Goal: Task Accomplishment & Management: Complete application form

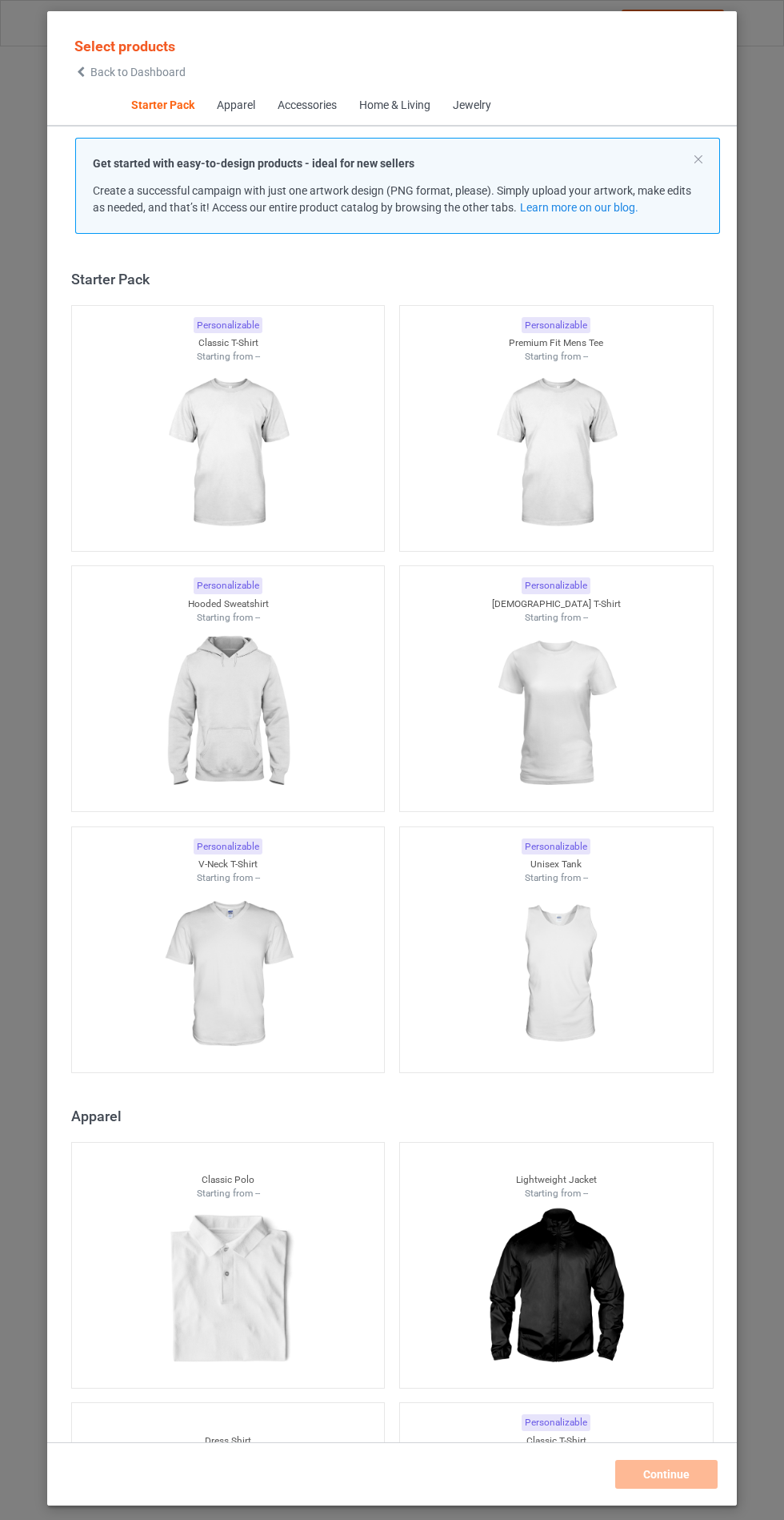
scroll to position [19, 0]
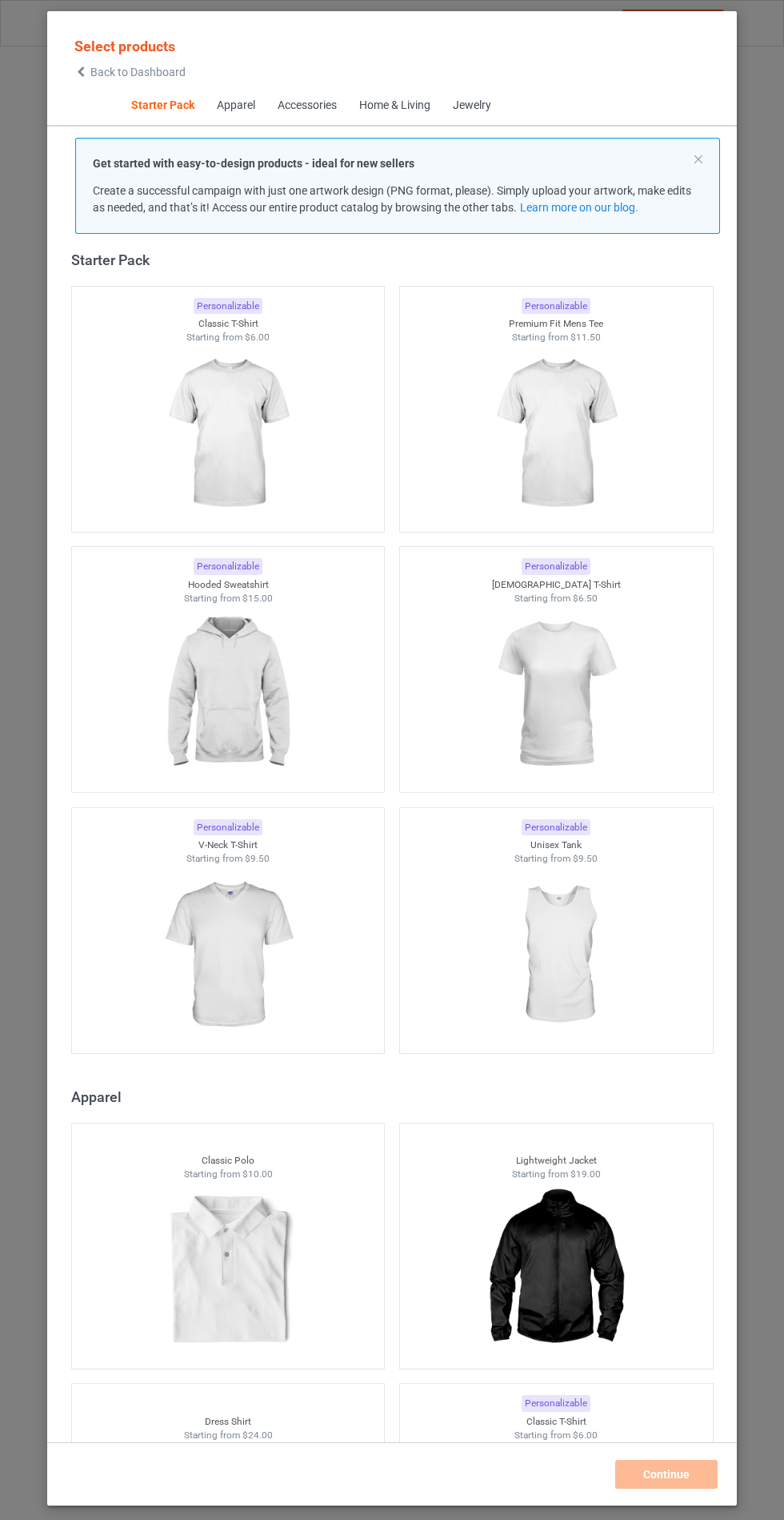
click at [253, 706] on img at bounding box center [228, 695] width 143 height 180
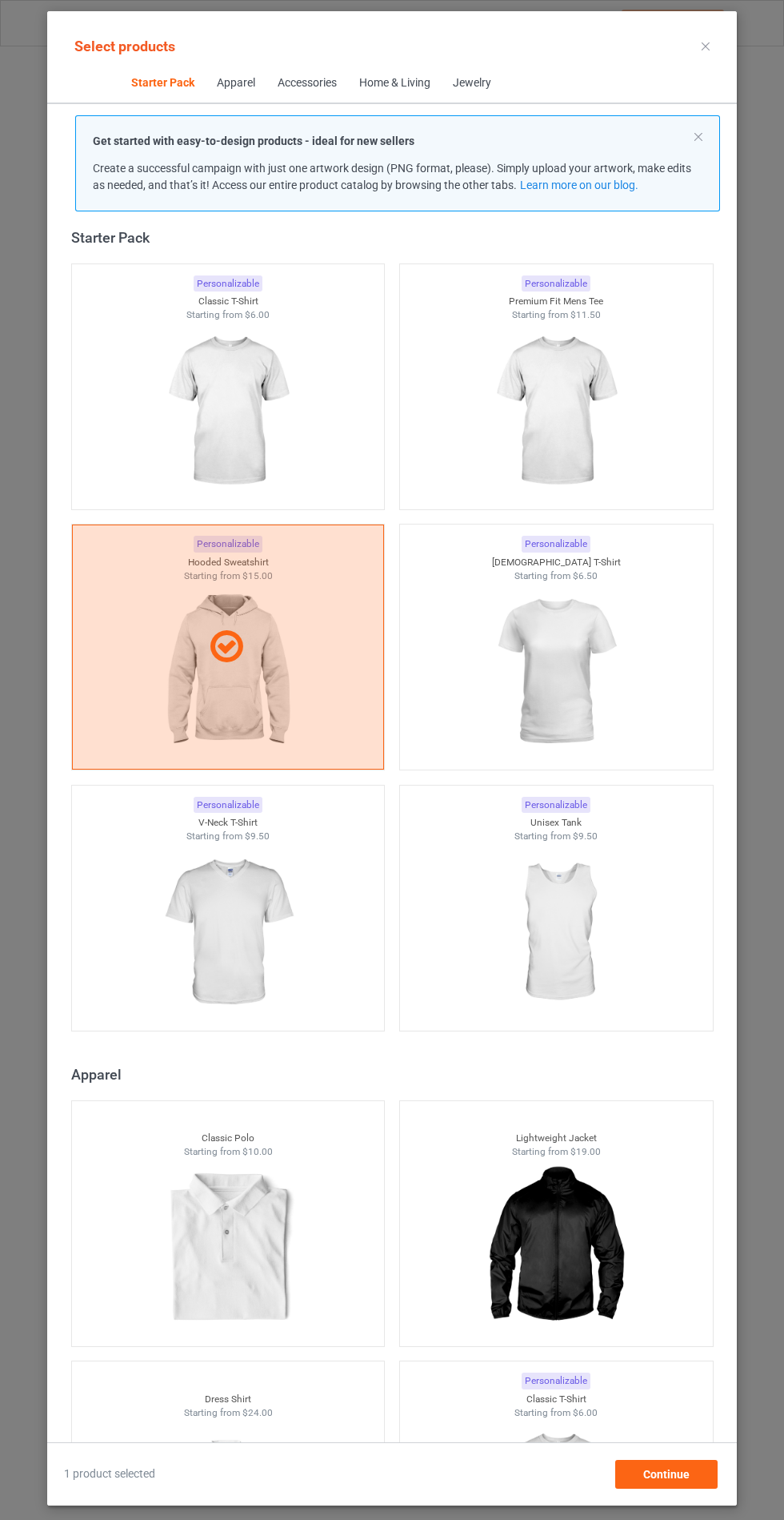
scroll to position [92, 0]
click at [691, 1482] on div "Continue" at bounding box center [666, 1474] width 102 height 29
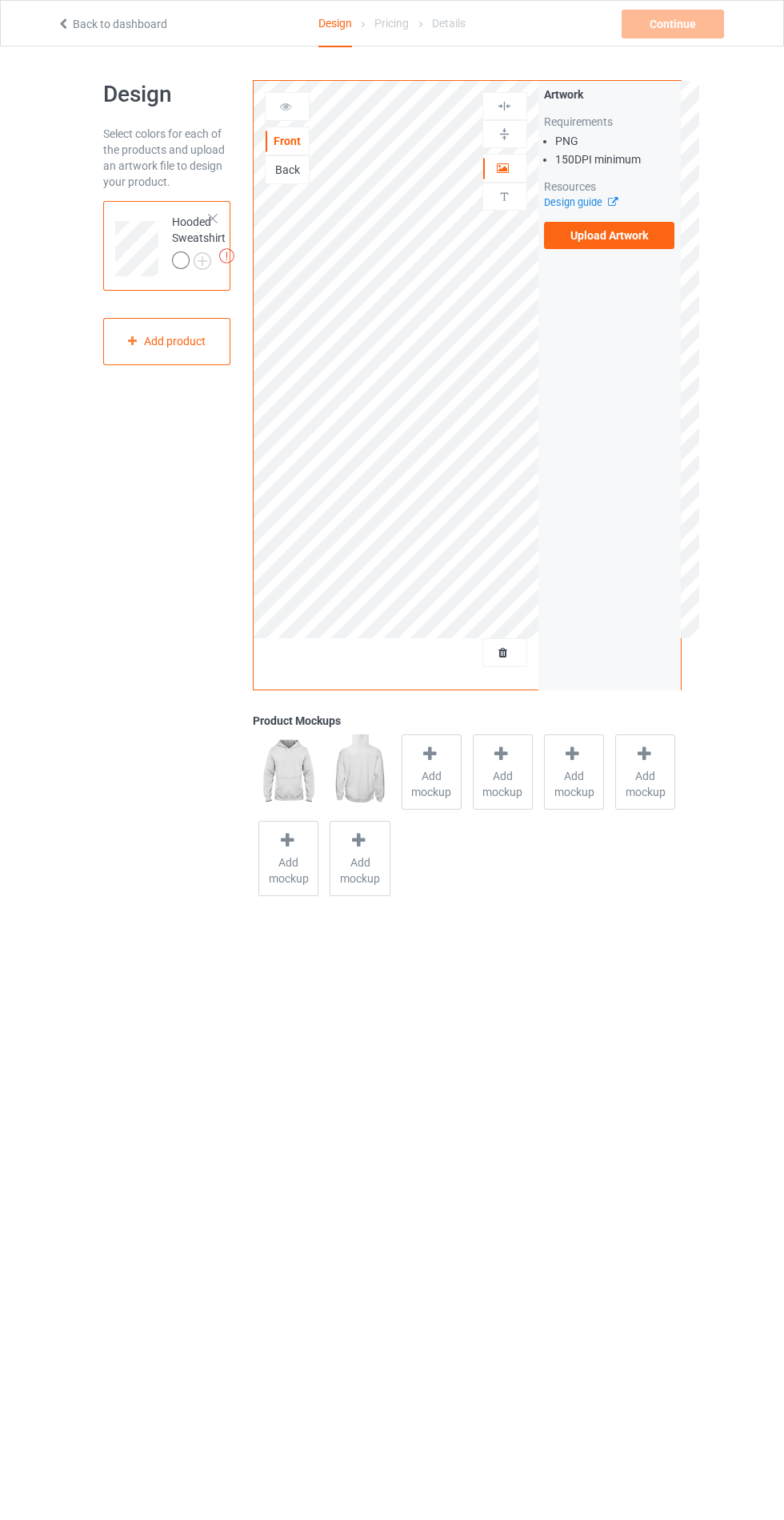
click at [0, 0] on img at bounding box center [0, 0] width 0 height 0
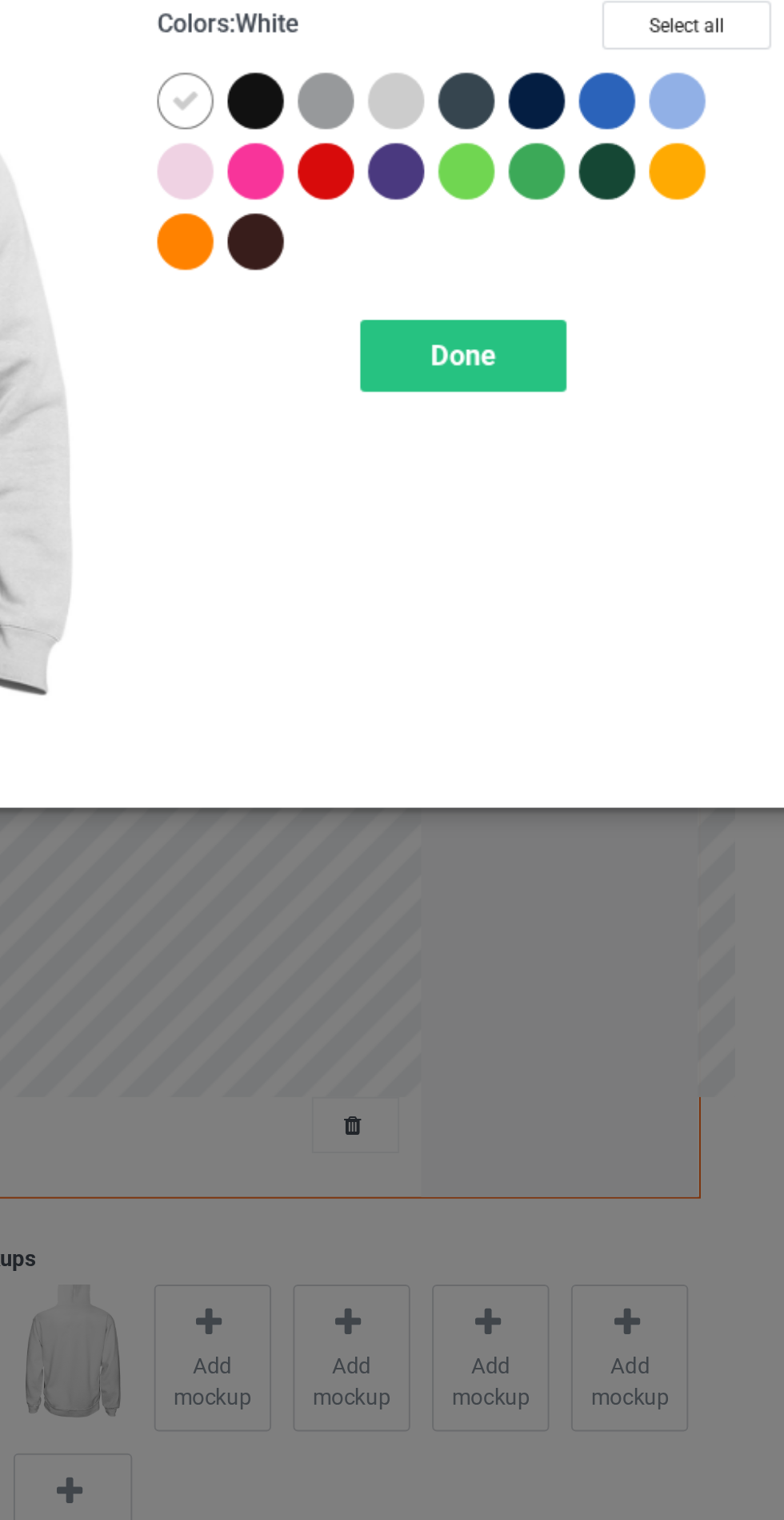
click at [530, 114] on div at bounding box center [526, 127] width 29 height 29
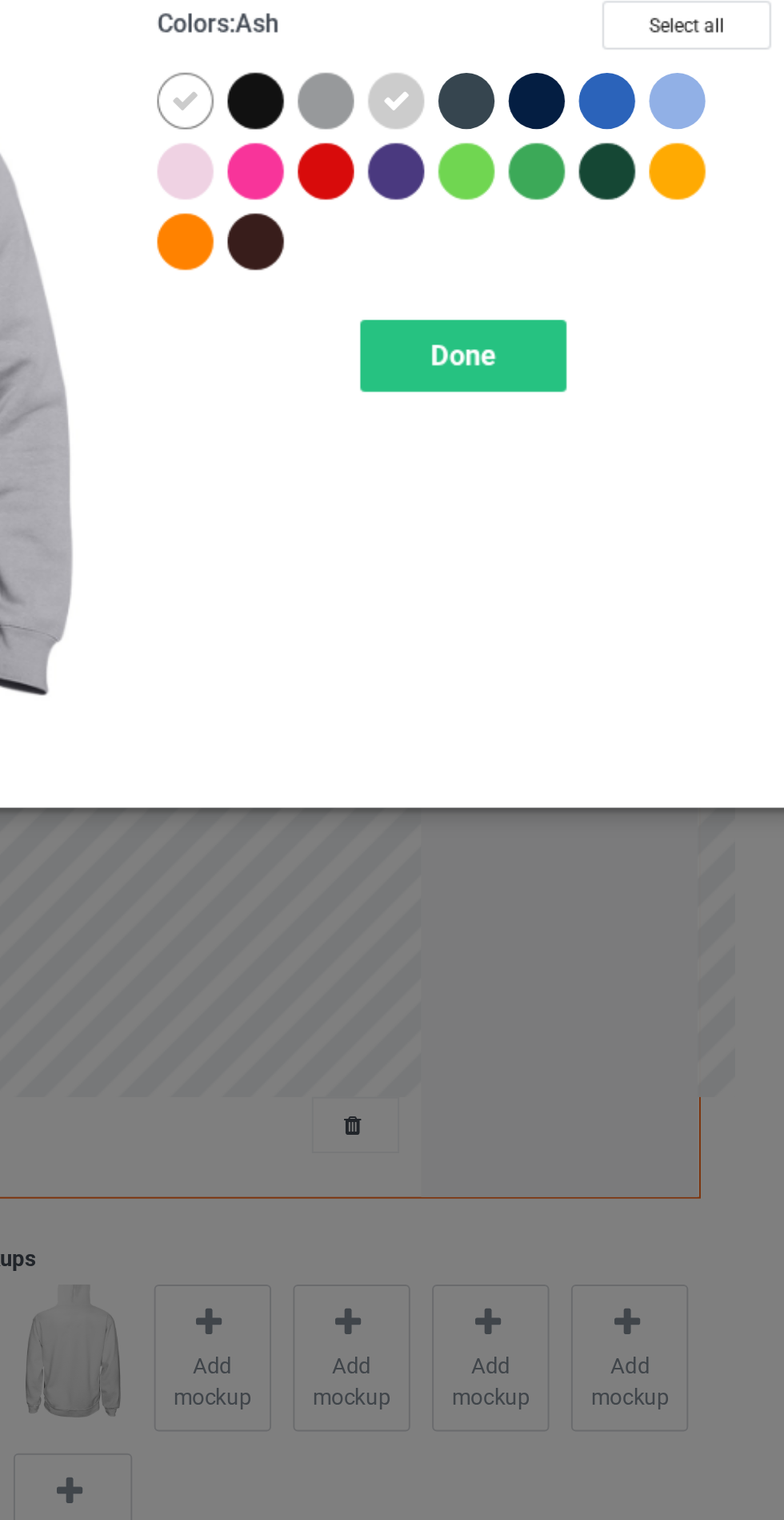
click at [419, 171] on div at bounding box center [418, 164] width 29 height 29
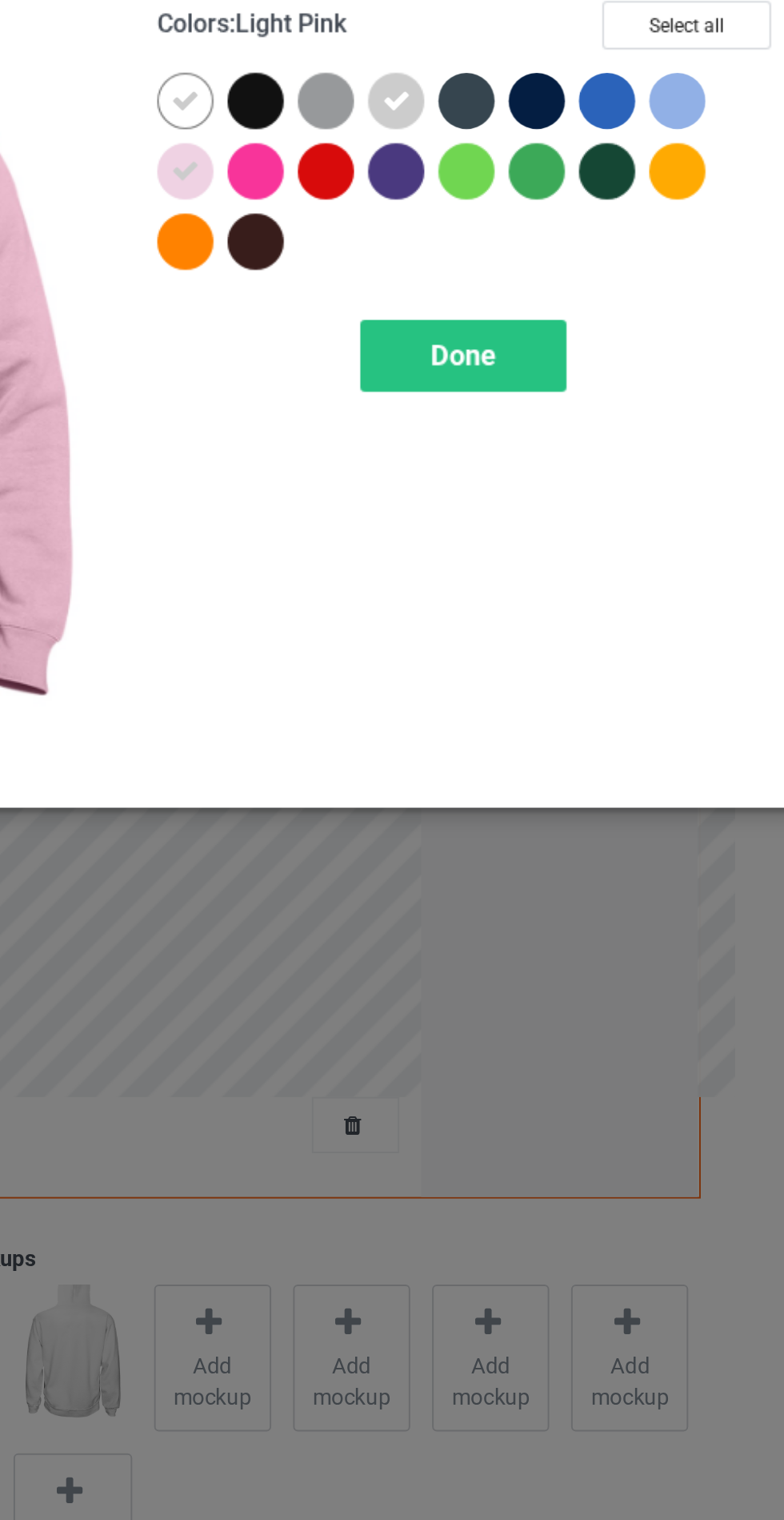
click at [672, 125] on div at bounding box center [670, 127] width 29 height 29
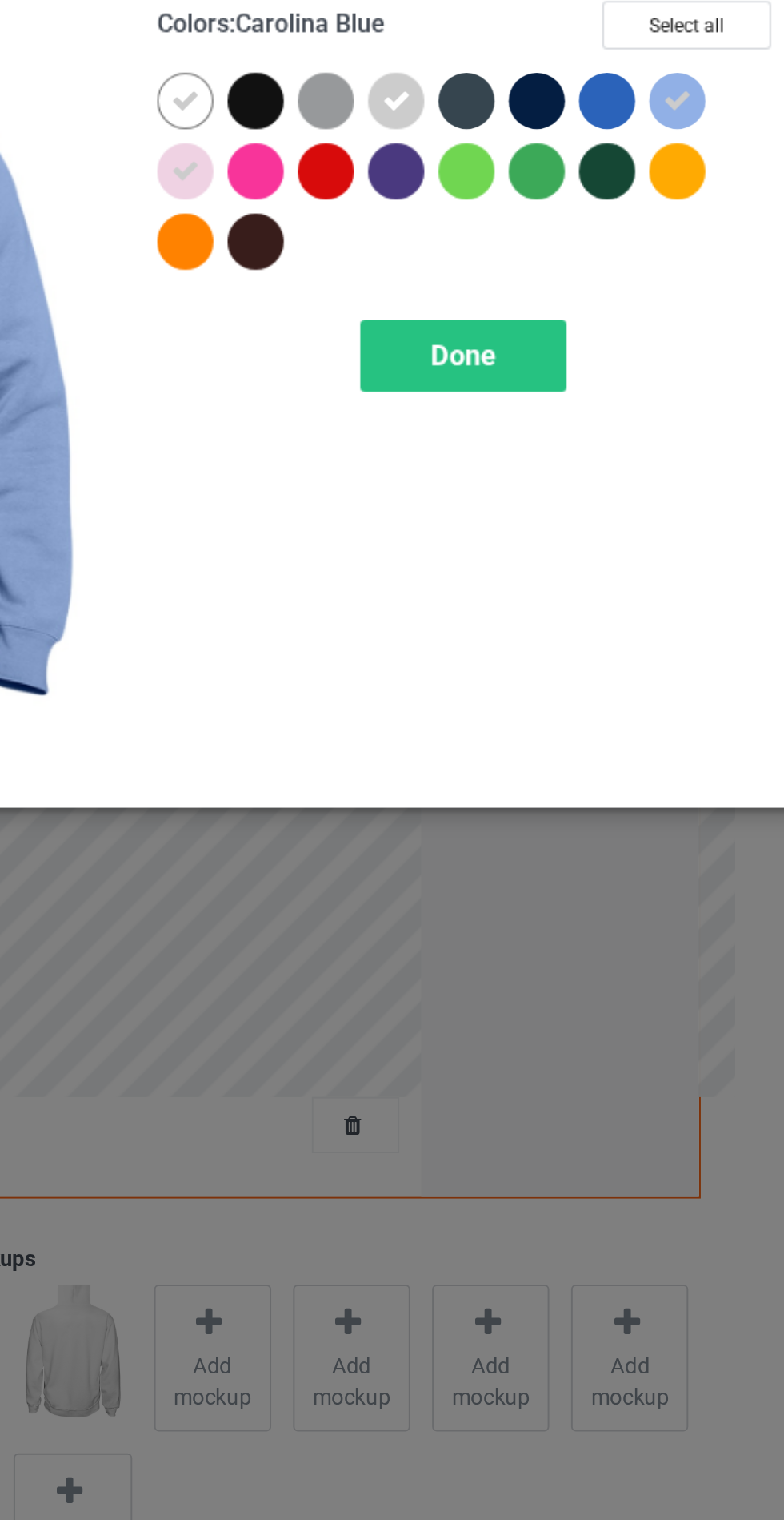
click at [658, 168] on div at bounding box center [670, 164] width 29 height 29
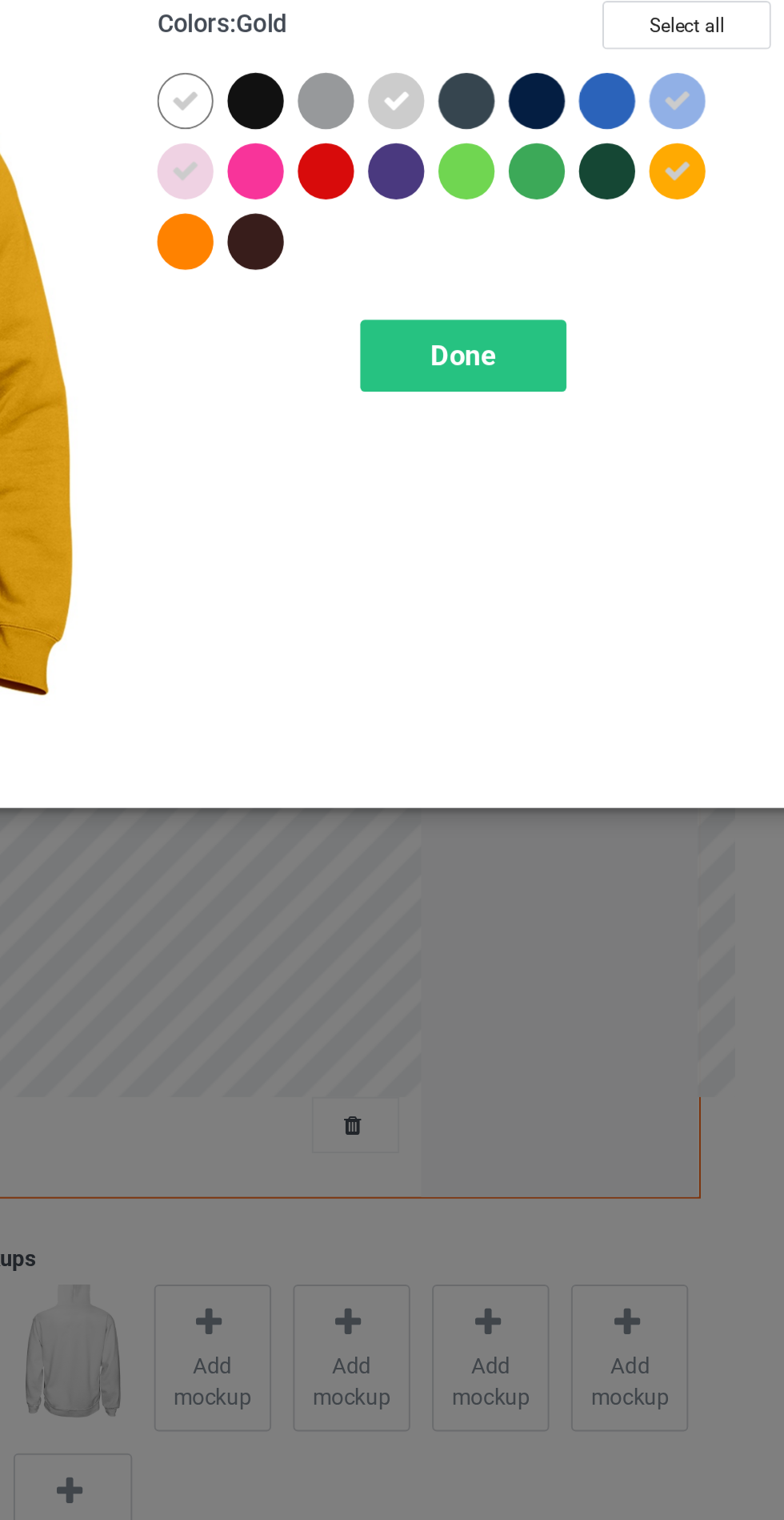
click at [461, 168] on div at bounding box center [453, 164] width 29 height 29
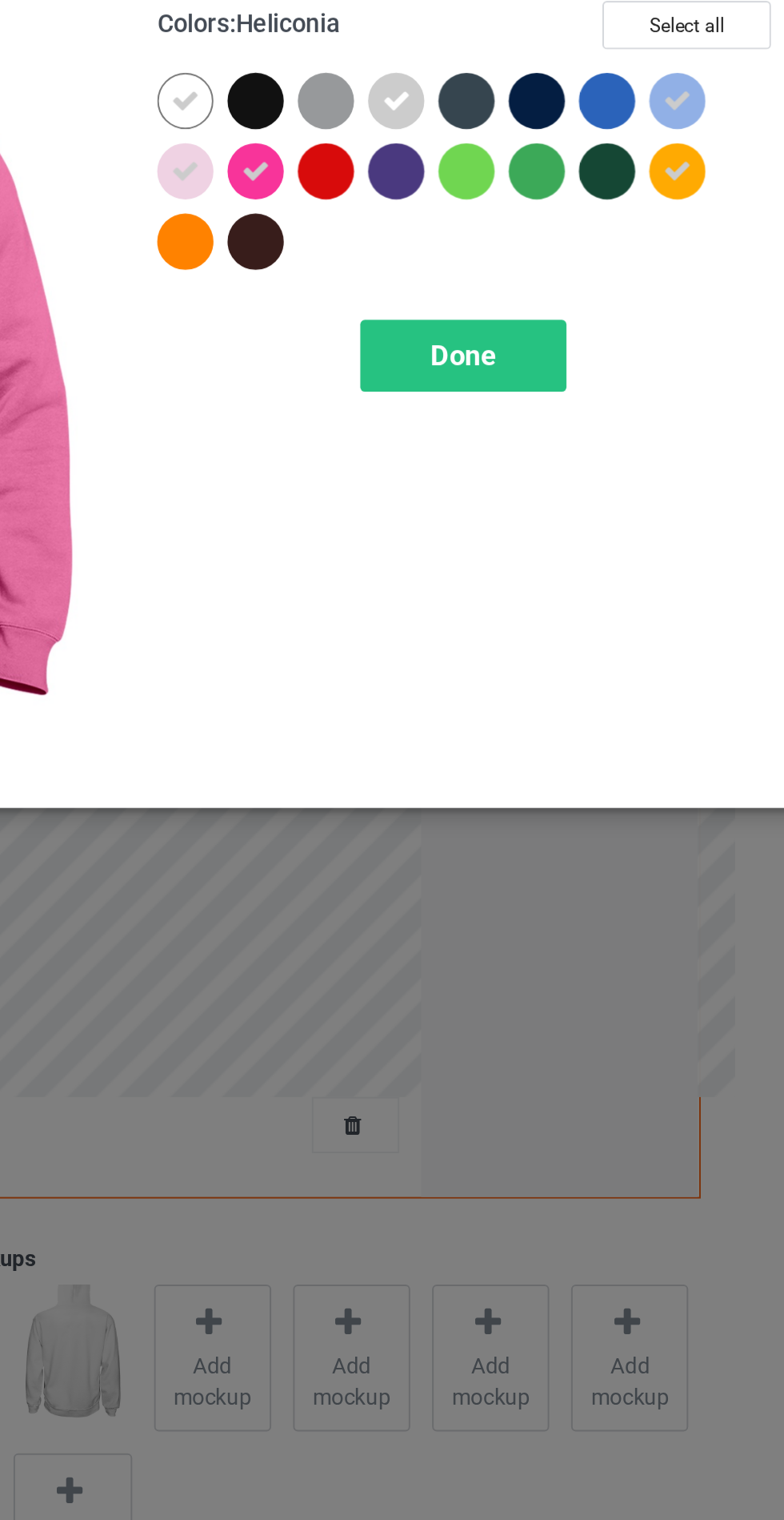
click at [552, 260] on span "Done" at bounding box center [560, 257] width 34 height 17
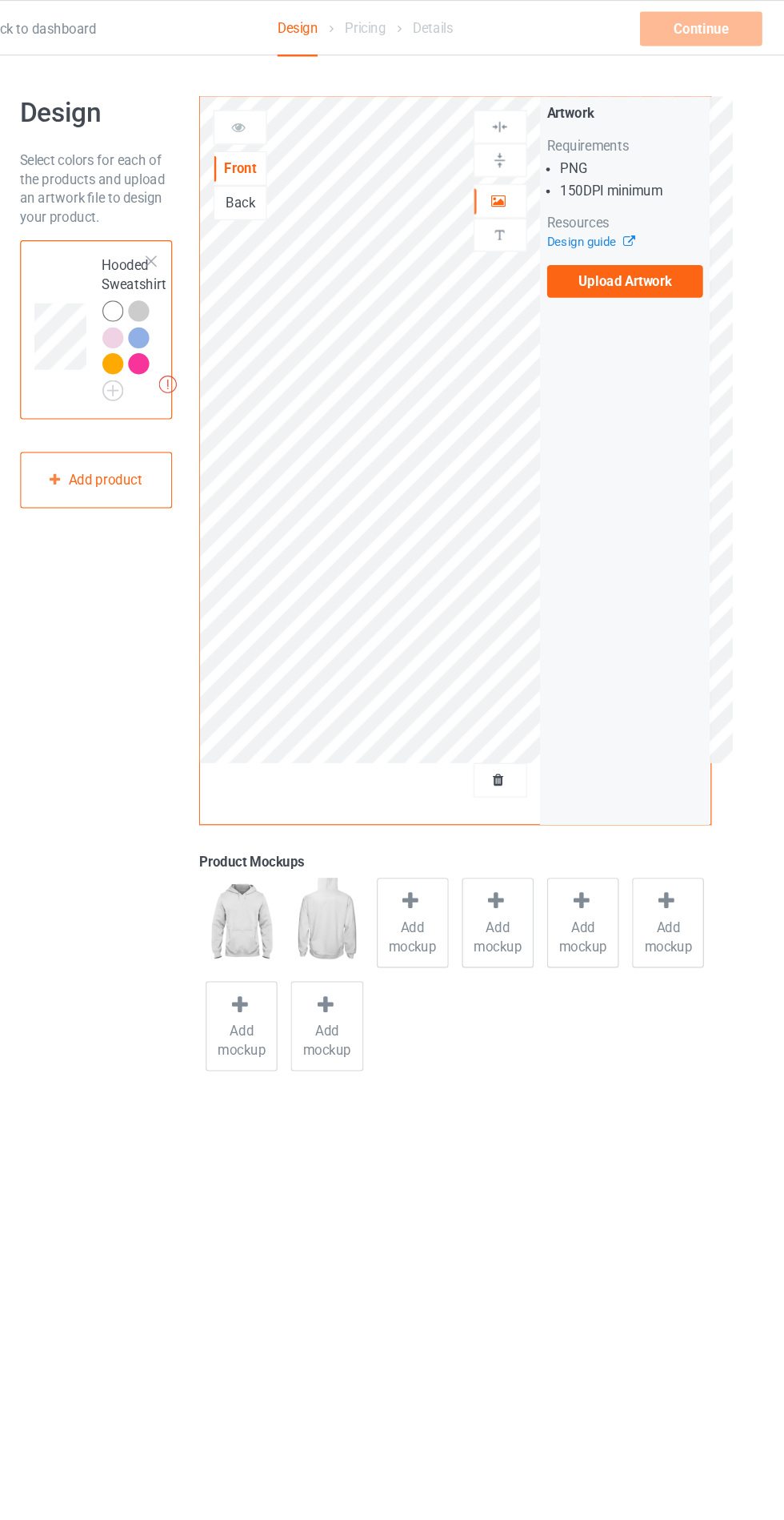
scroll to position [1, 0]
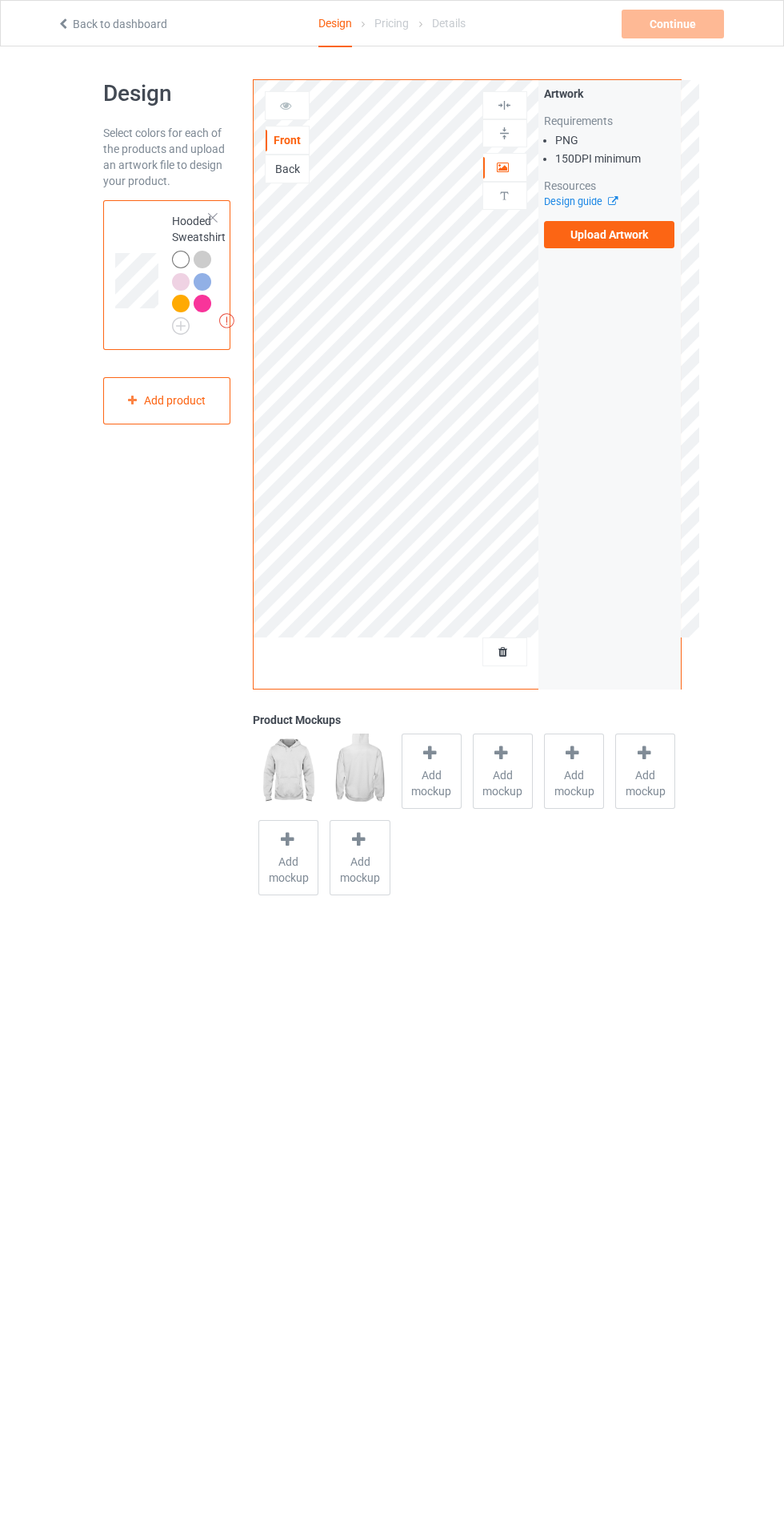
click at [441, 770] on span "Add mockup" at bounding box center [432, 783] width 58 height 32
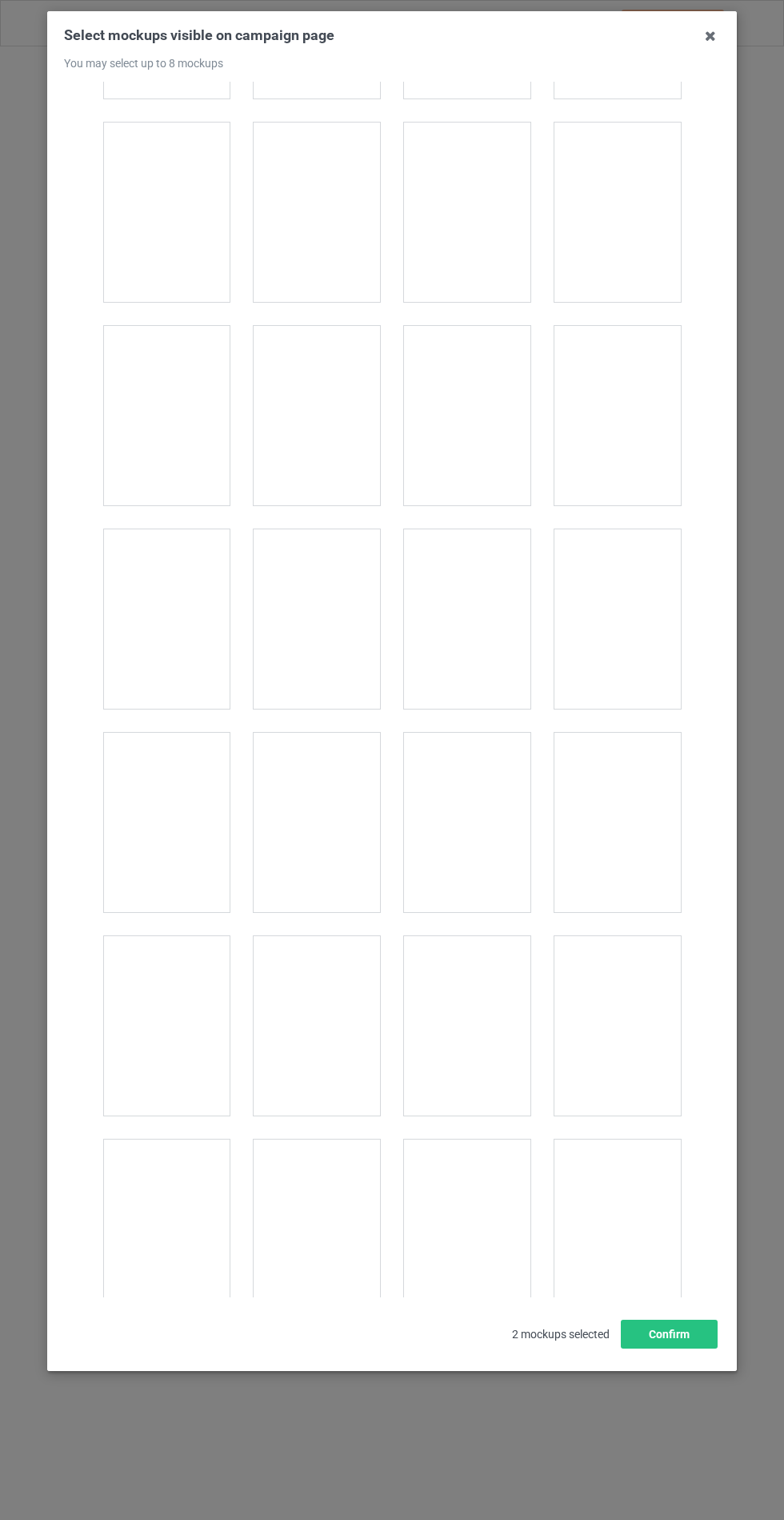
scroll to position [12926, 0]
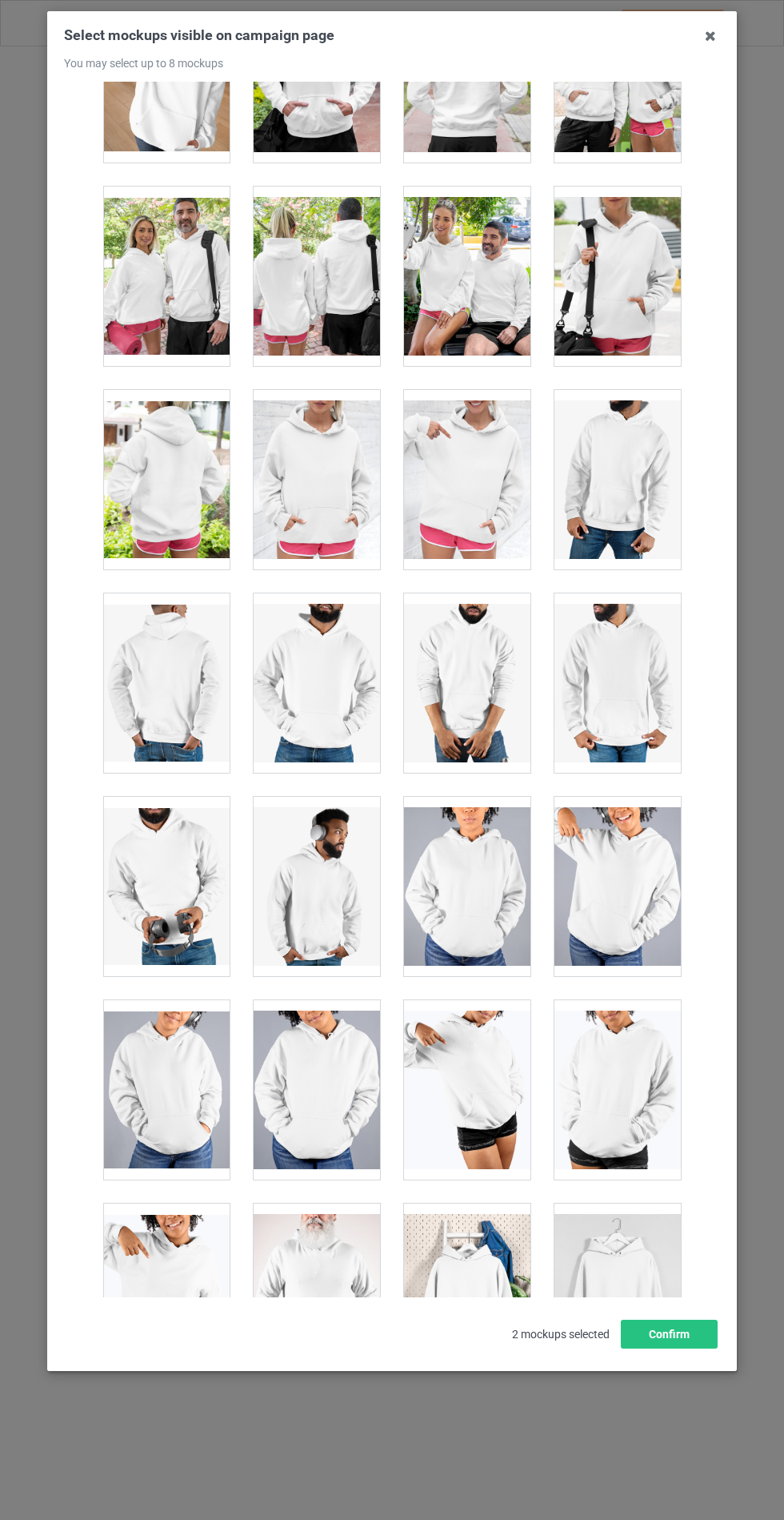
click at [326, 449] on div at bounding box center [317, 480] width 126 height 180
click at [693, 1349] on button "Confirm" at bounding box center [669, 1334] width 97 height 29
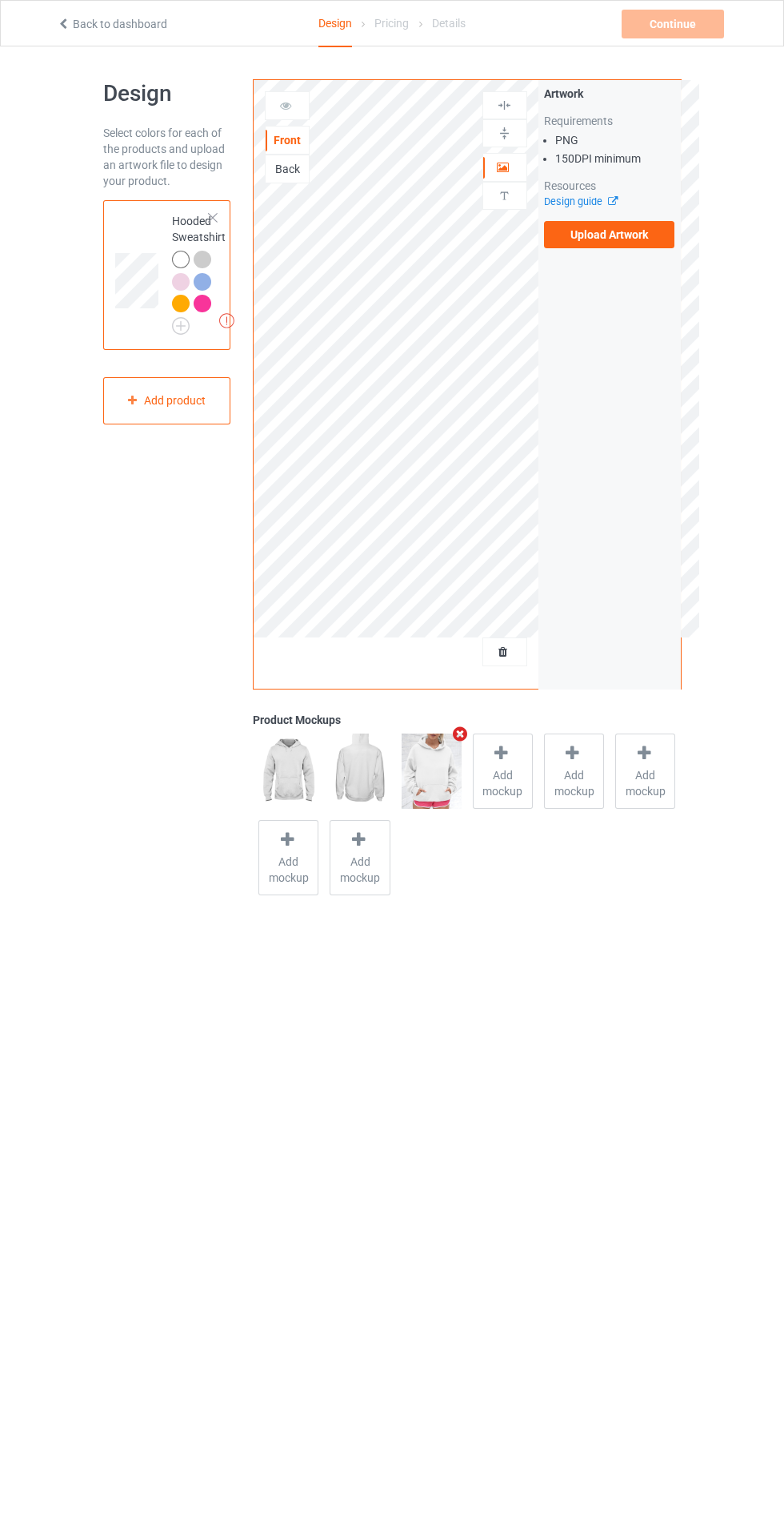
click at [632, 234] on label "Upload Artwork" at bounding box center [610, 234] width 132 height 27
click at [0, 0] on input "Upload Artwork" at bounding box center [0, 0] width 0 height 0
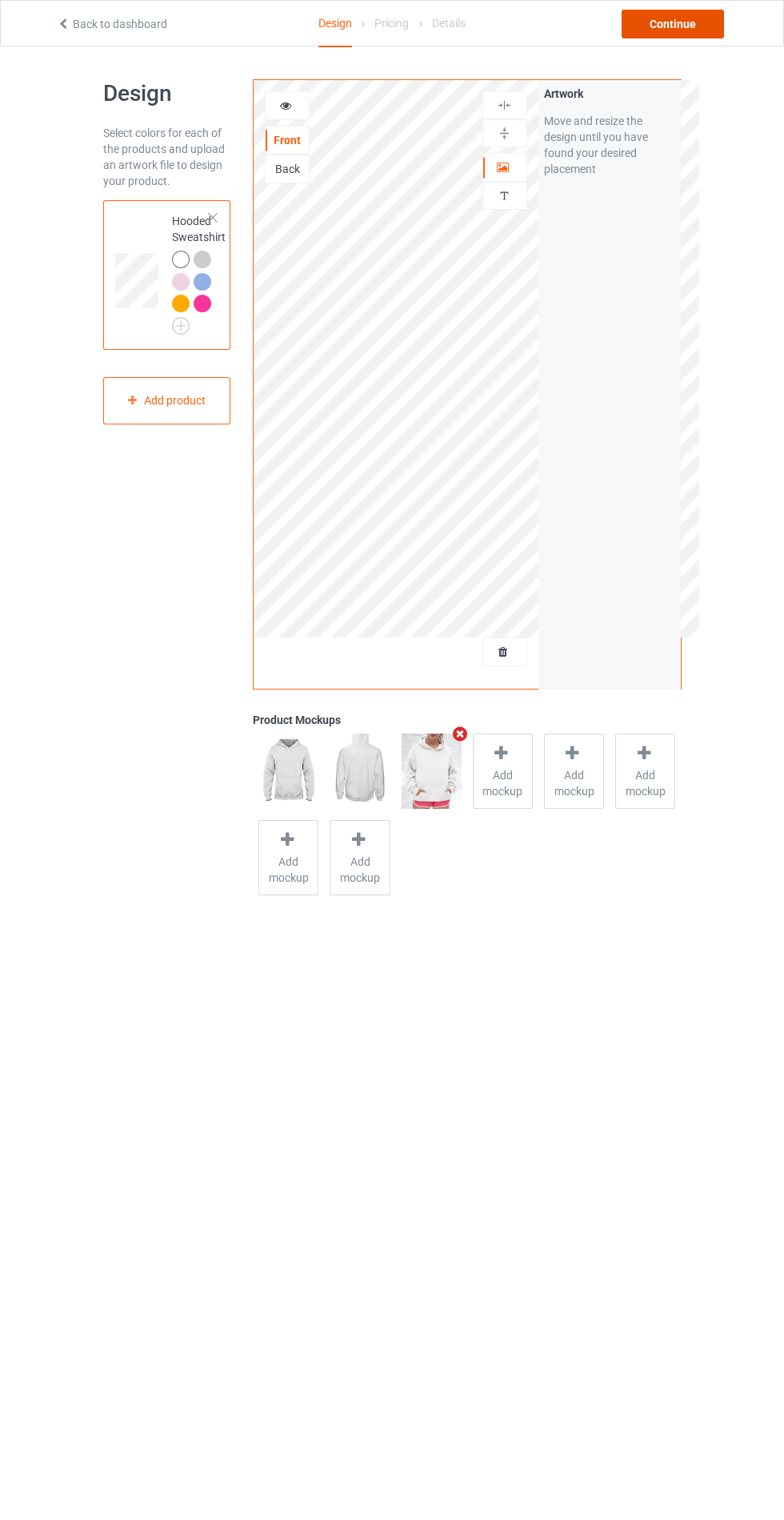
click at [668, 24] on div "Continue" at bounding box center [672, 24] width 102 height 29
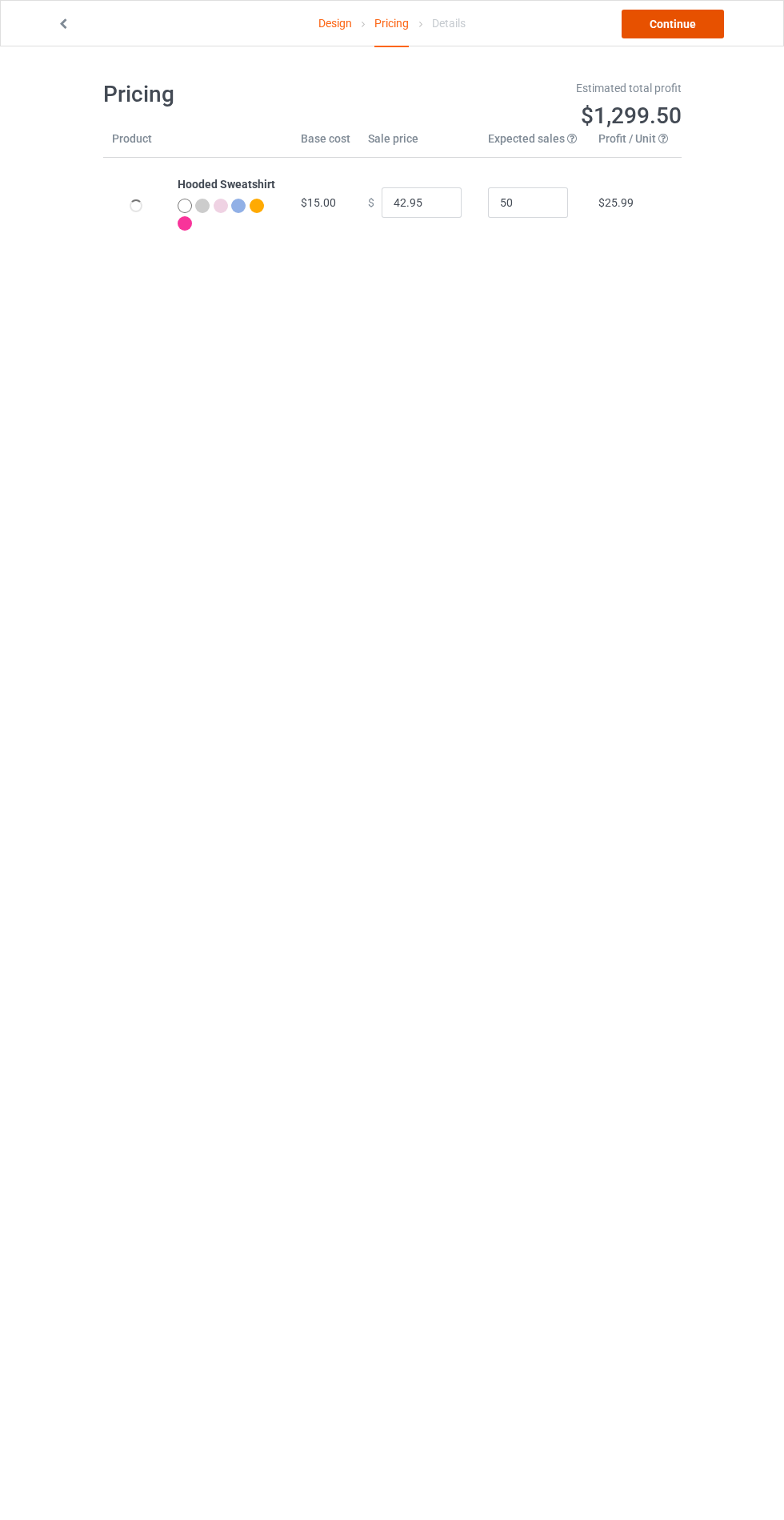
click at [639, 36] on link "Continue" at bounding box center [672, 24] width 102 height 29
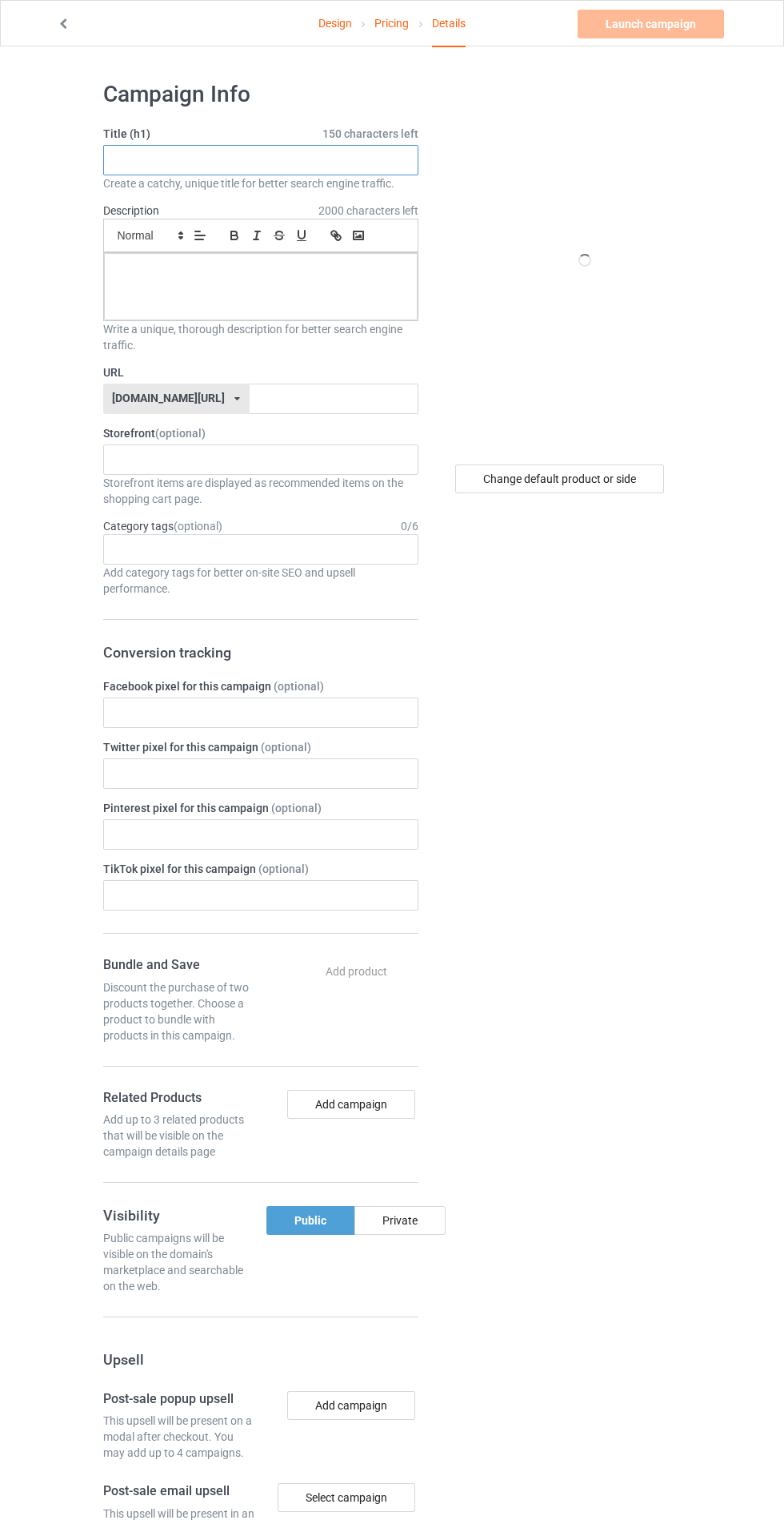
click at [351, 160] on input "text" at bounding box center [261, 160] width 316 height 31
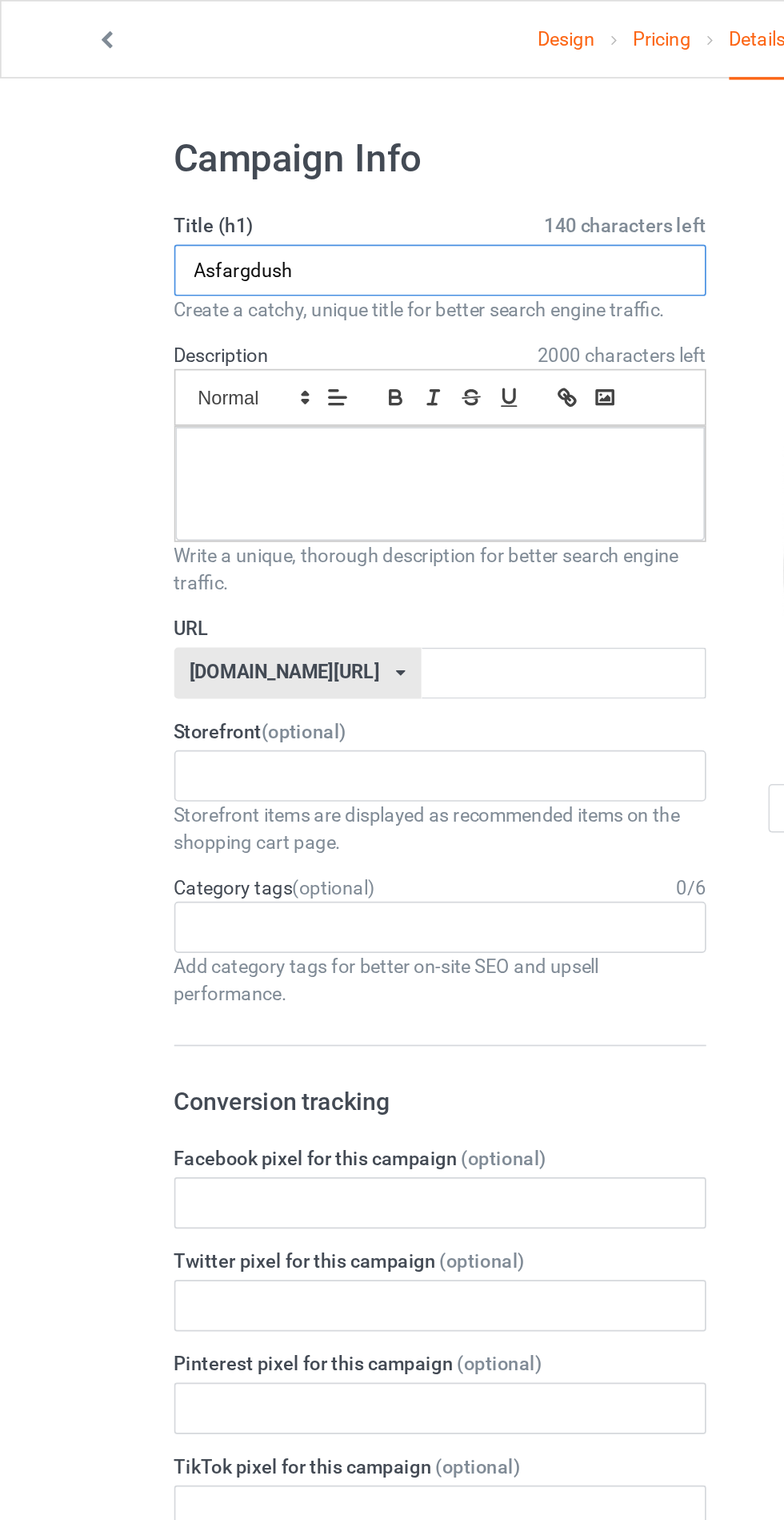
type input "Asfargdush"
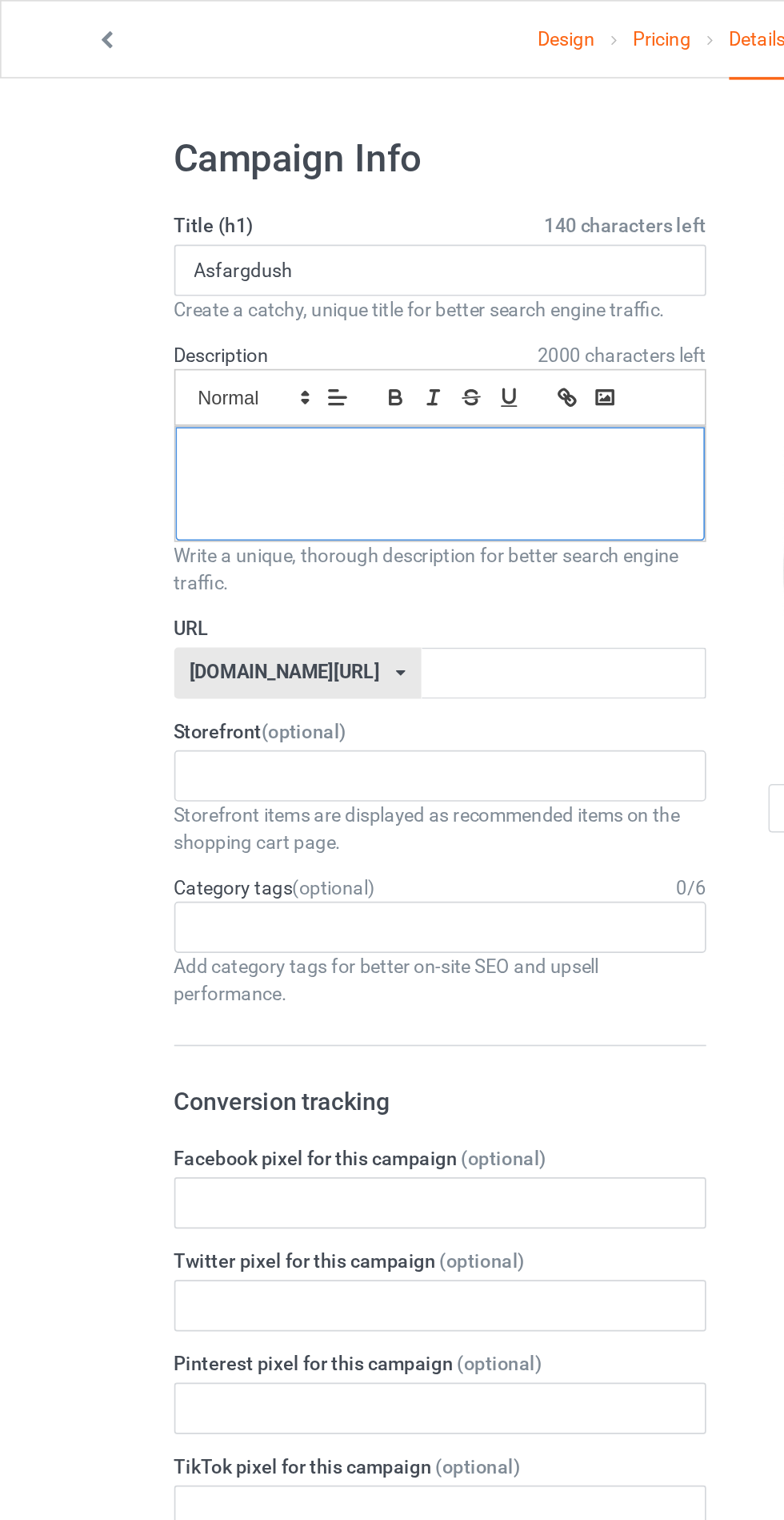
click at [156, 281] on div at bounding box center [261, 286] width 314 height 67
click at [249, 394] on input "text" at bounding box center [334, 399] width 169 height 31
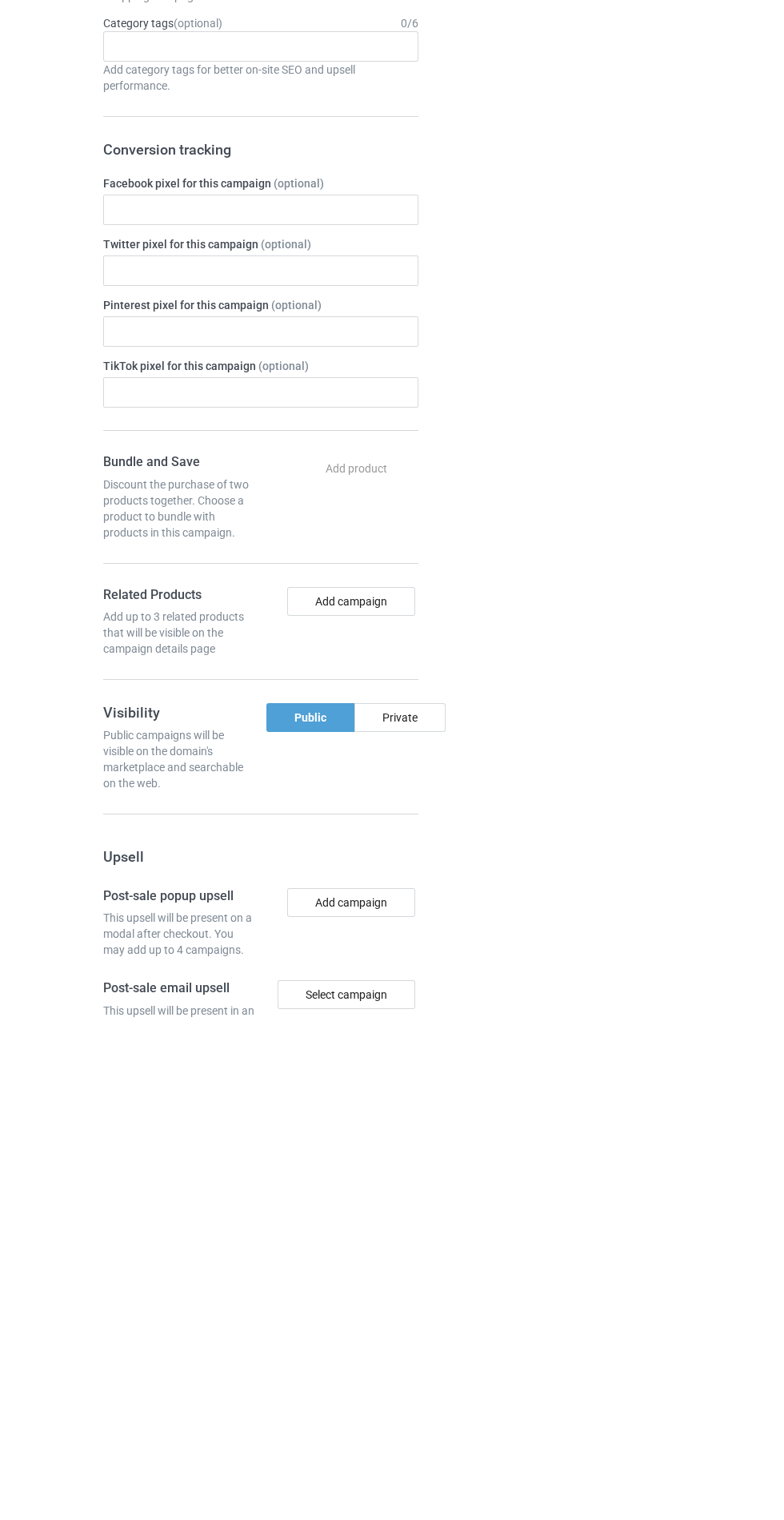
type input "Jdhdbfhgdk"
click at [441, 1226] on div "Change default product or side" at bounding box center [562, 973] width 263 height 1808
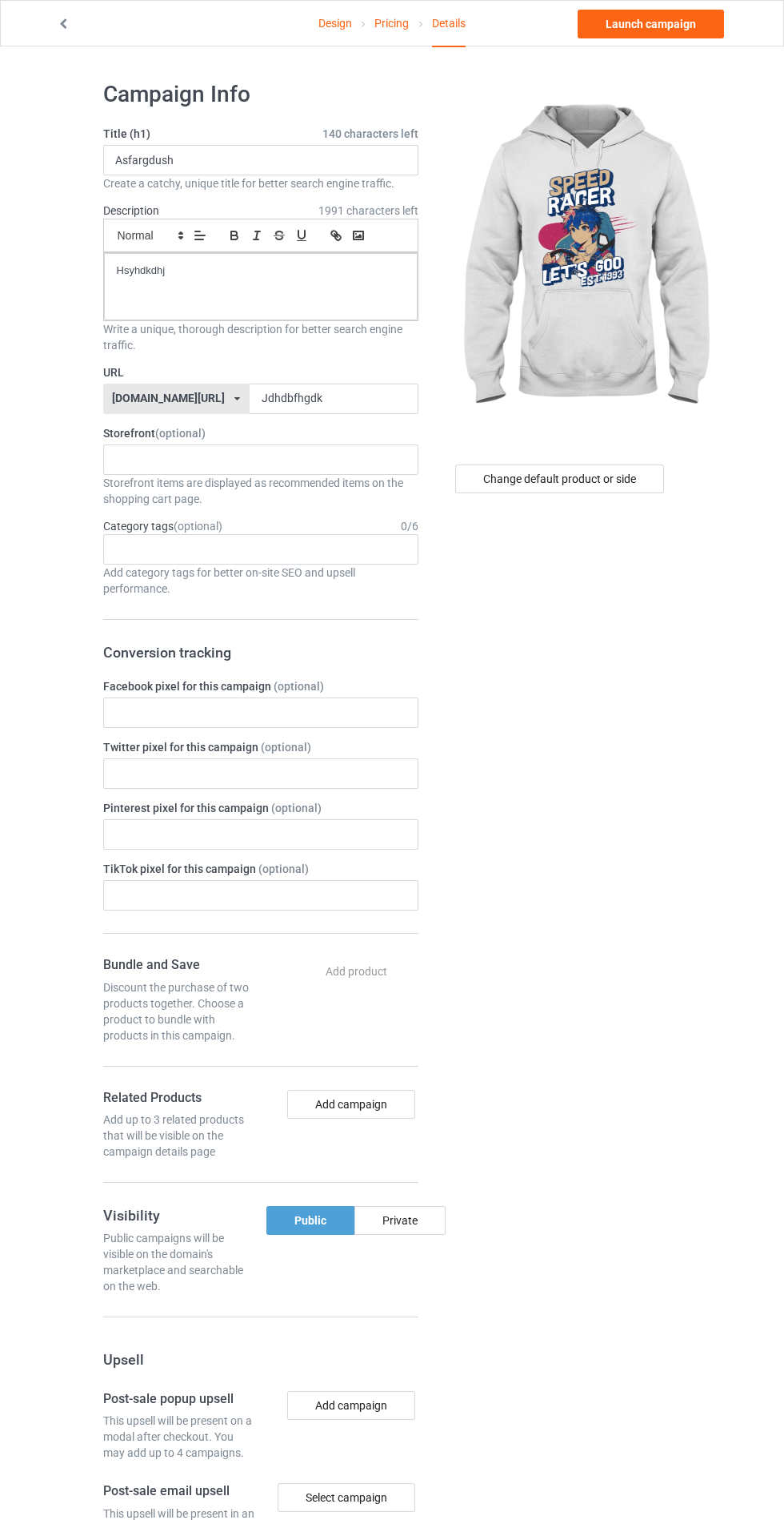
click at [399, 1223] on div "Private" at bounding box center [400, 1220] width 92 height 29
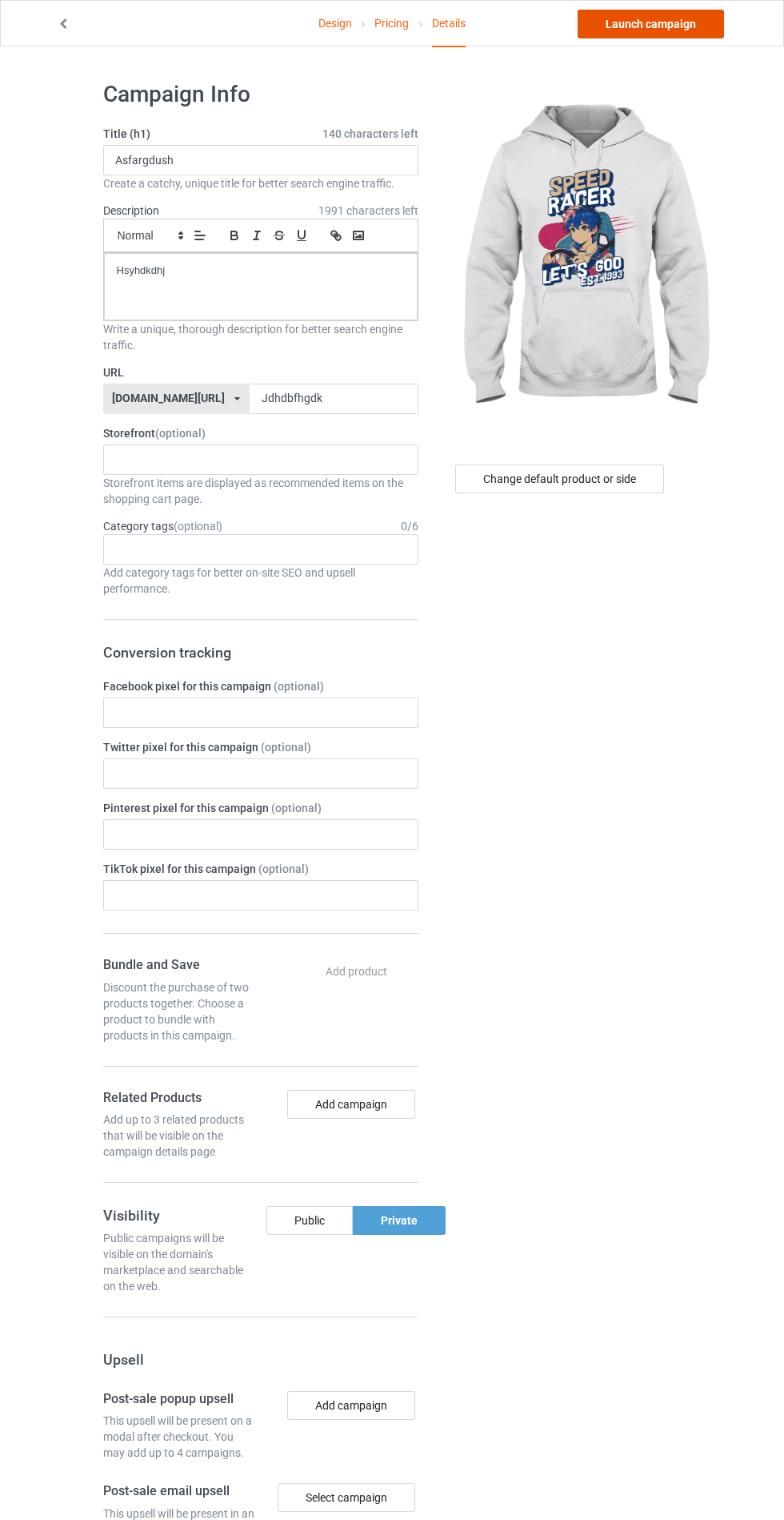
click at [672, 24] on link "Launch campaign" at bounding box center [651, 24] width 147 height 29
